Goal: Find specific page/section: Locate a particular part of the current website

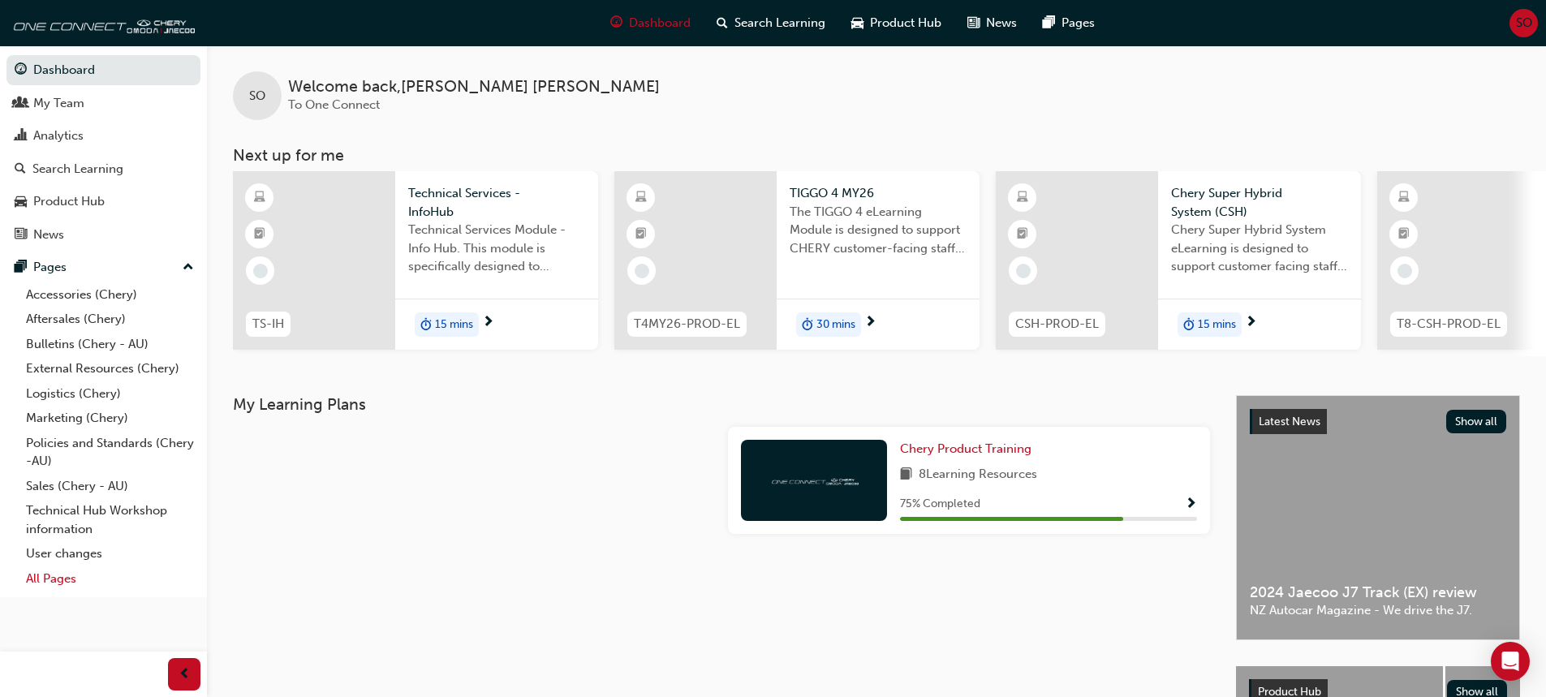
click at [67, 571] on link "All Pages" at bounding box center [109, 578] width 181 height 25
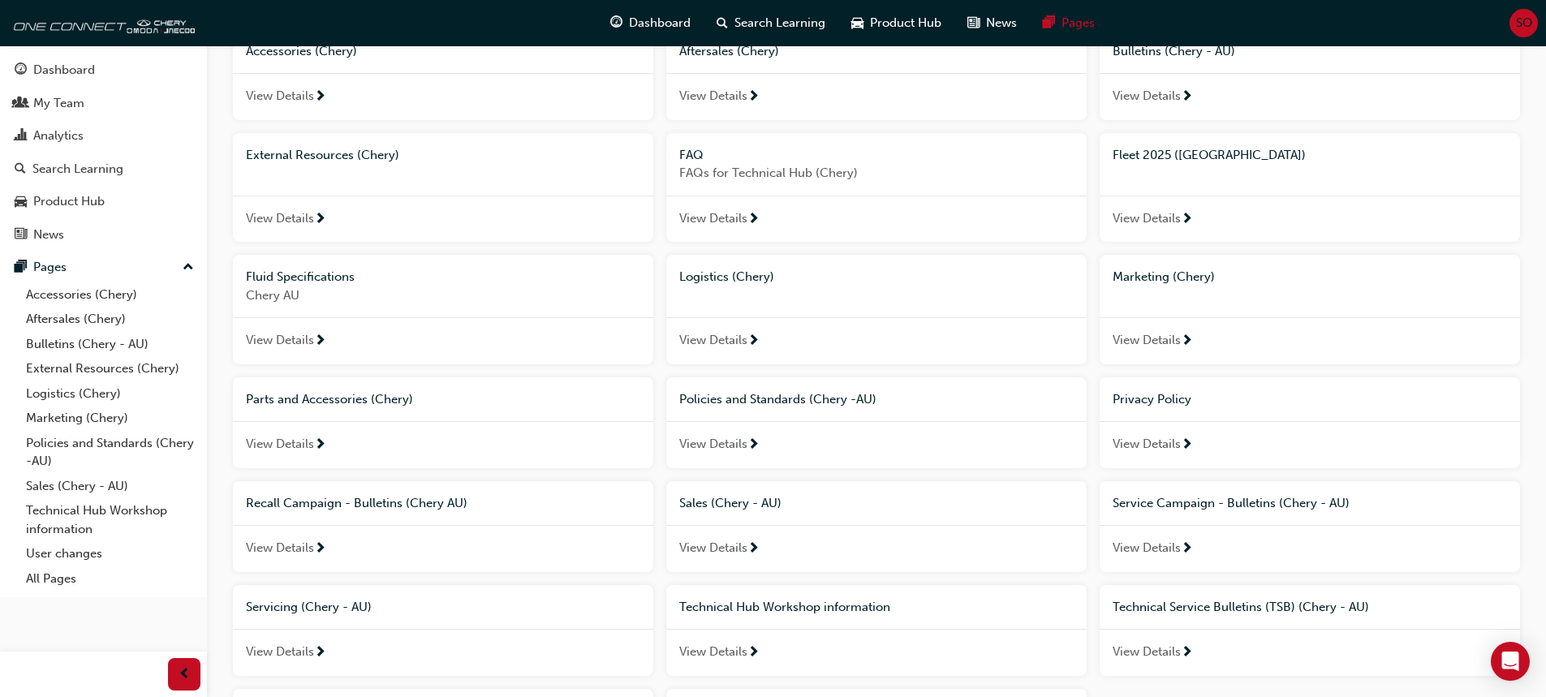
scroll to position [339, 0]
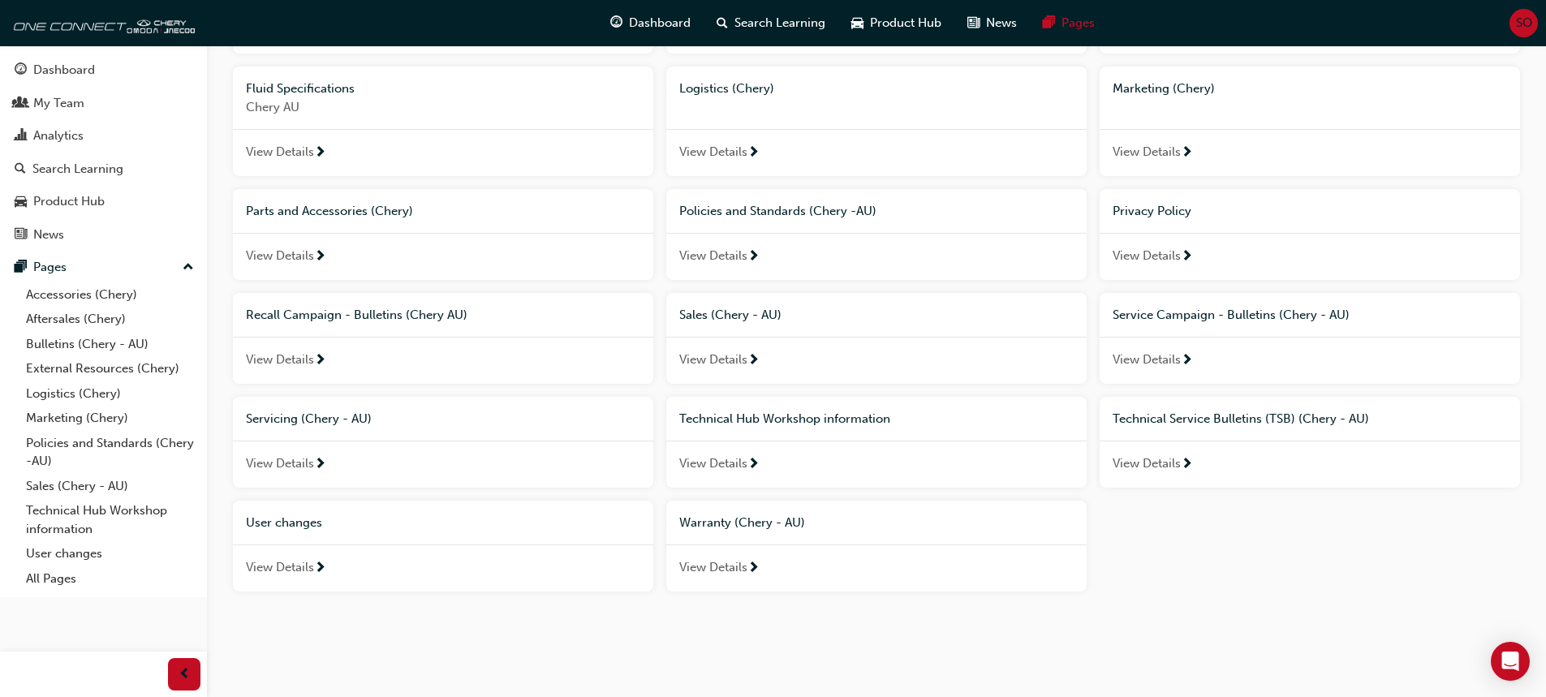
click at [706, 566] on span "View Details" at bounding box center [713, 567] width 68 height 19
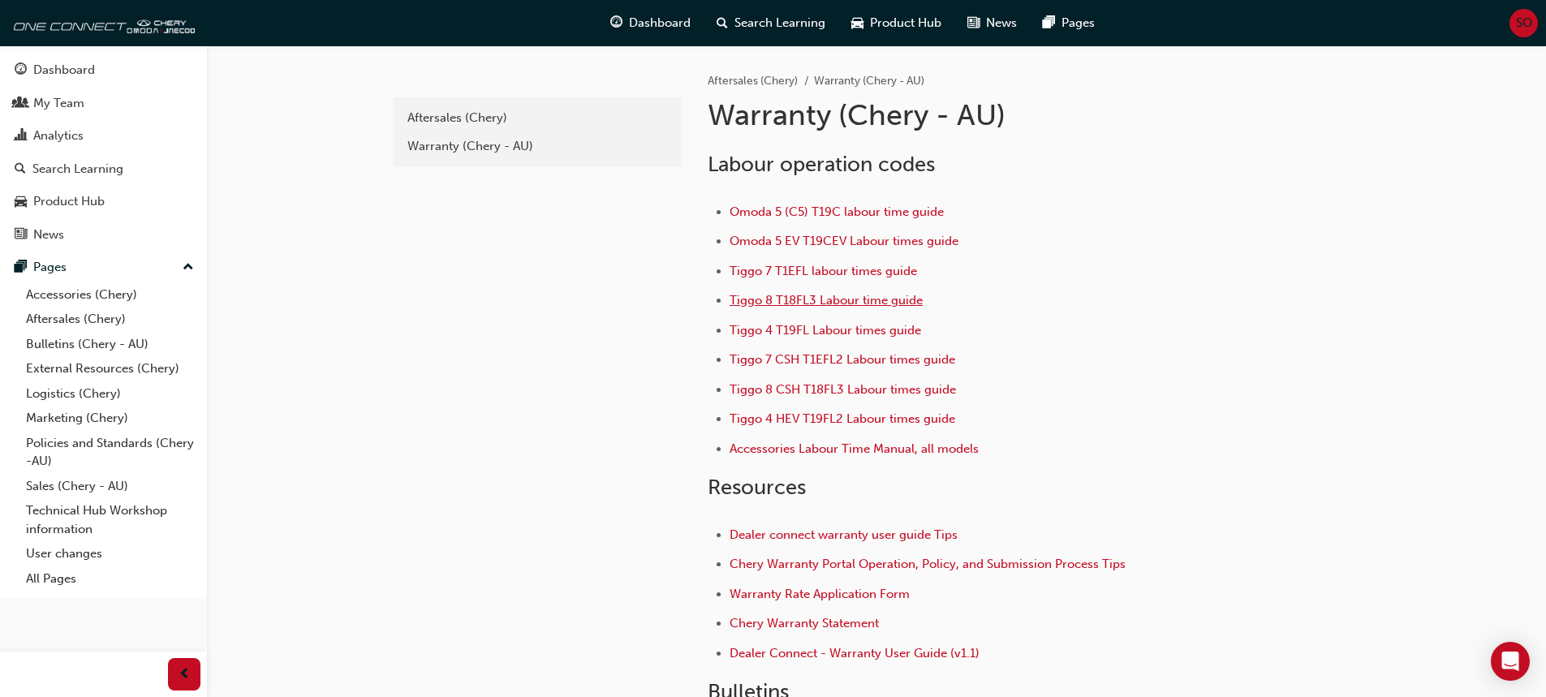
click at [815, 301] on span "Tiggo 8 T18FL3 Labour time guide" at bounding box center [826, 300] width 193 height 15
